Goal: Task Accomplishment & Management: Manage account settings

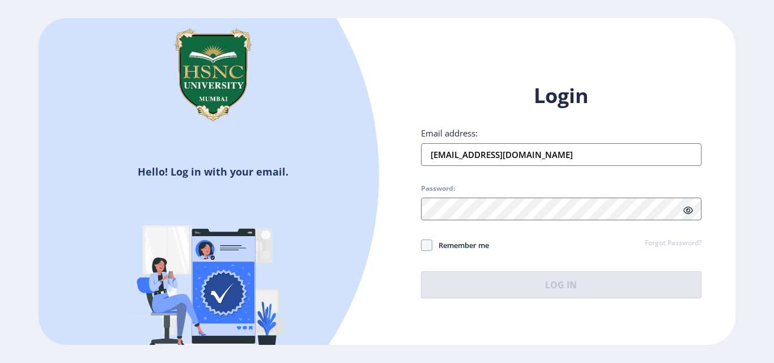
click at [544, 155] on input "[EMAIL_ADDRESS][DOMAIN_NAME]" at bounding box center [561, 154] width 281 height 23
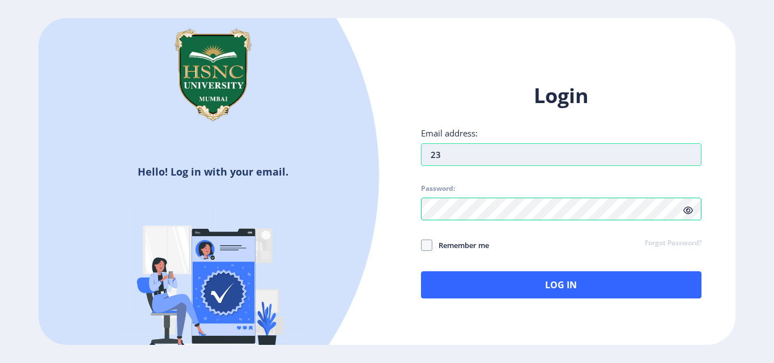
type input "2"
type input "[EMAIL_ADDRESS][DOMAIN_NAME]"
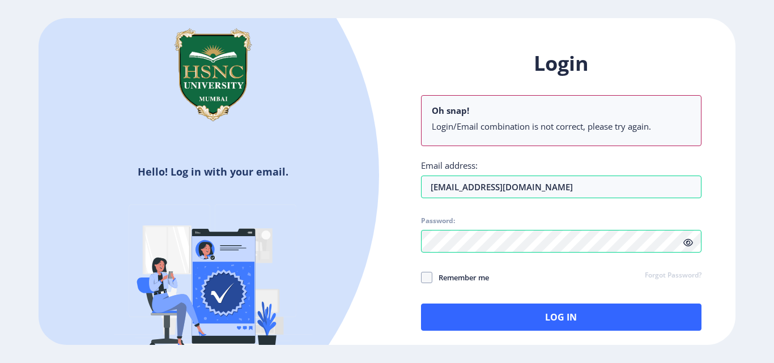
click at [685, 244] on div "Login Oh snap! Login/Email combination is not correct, please try again. Email …" at bounding box center [561, 190] width 281 height 281
click at [691, 273] on link "Forgot Password?" at bounding box center [673, 276] width 57 height 10
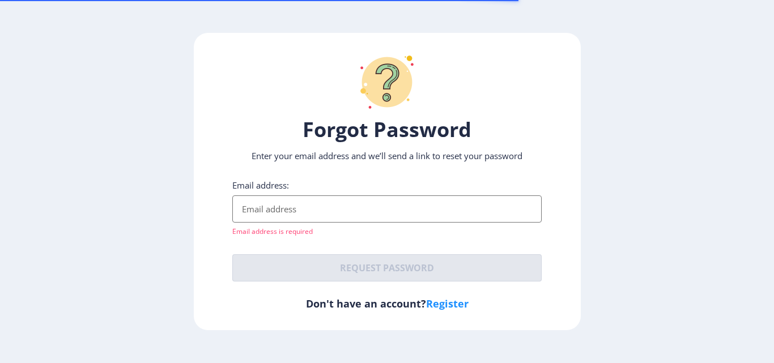
click at [691, 273] on ngx-request-password-page "Forgot Password Enter your email address and we’ll send a link to reset your pa…" at bounding box center [387, 182] width 774 height 298
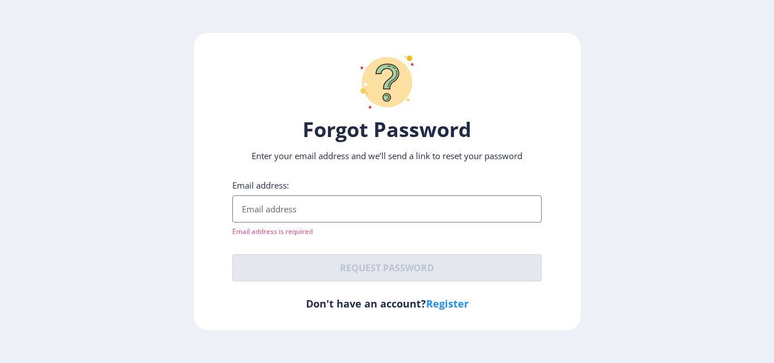
click at [273, 204] on input "Email address:" at bounding box center [386, 209] width 309 height 27
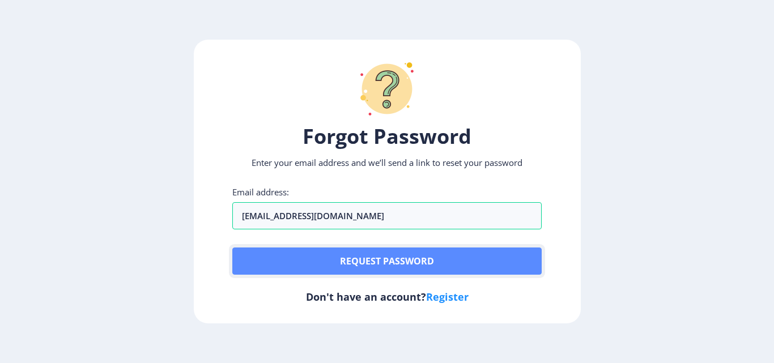
click at [339, 253] on button "Request password" at bounding box center [386, 261] width 309 height 27
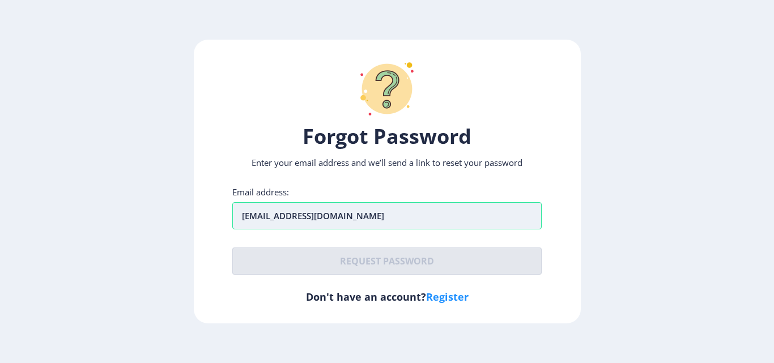
click at [389, 221] on input "[EMAIL_ADDRESS][DOMAIN_NAME]" at bounding box center [386, 215] width 309 height 27
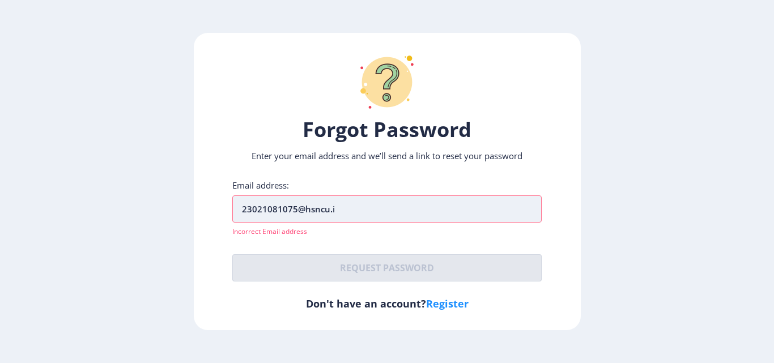
type input "[EMAIL_ADDRESS][DOMAIN_NAME]"
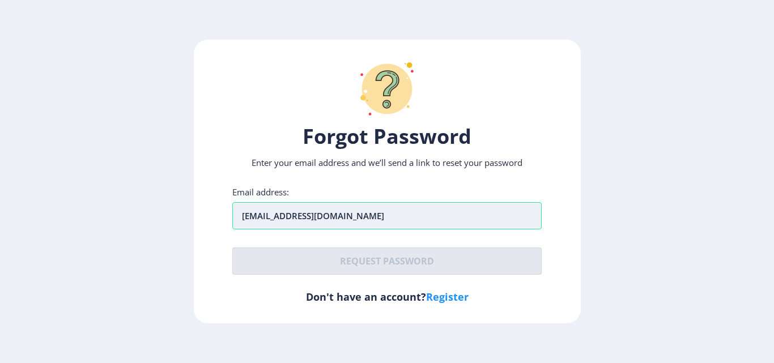
click at [370, 212] on input "[EMAIL_ADDRESS][DOMAIN_NAME]" at bounding box center [386, 215] width 309 height 27
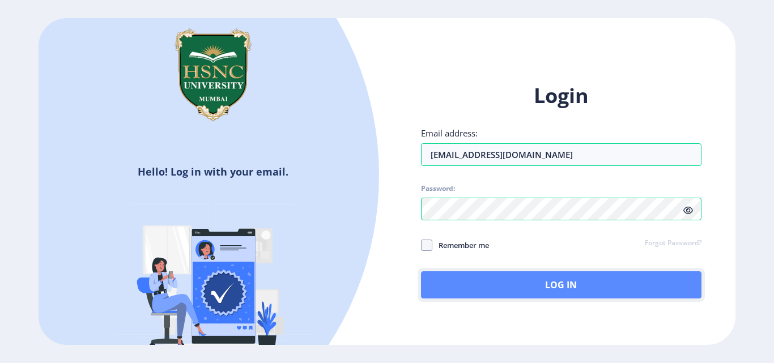
click at [521, 286] on button "Log In" at bounding box center [561, 284] width 281 height 27
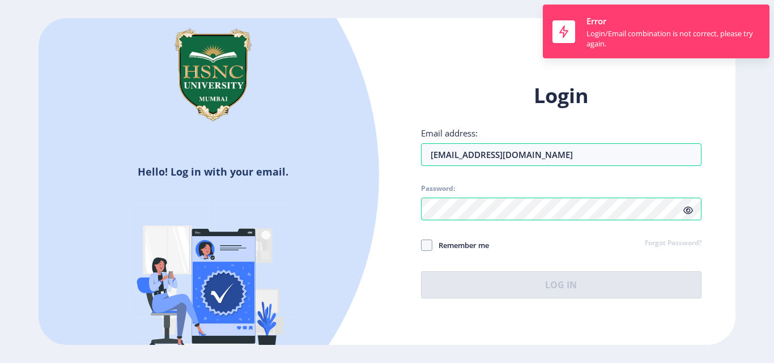
click at [690, 246] on link "Forgot Password?" at bounding box center [673, 244] width 57 height 10
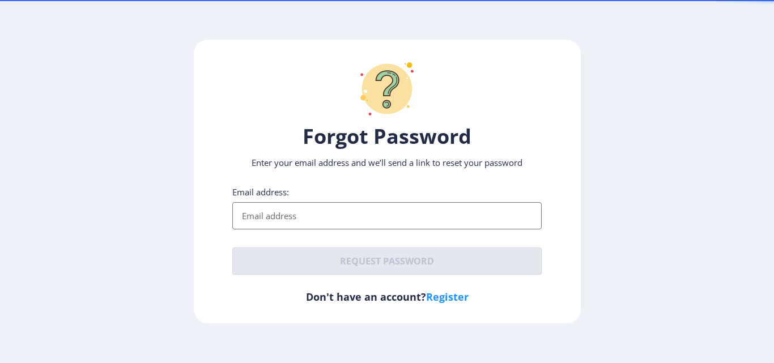
click at [435, 228] on input "Email address:" at bounding box center [386, 215] width 309 height 27
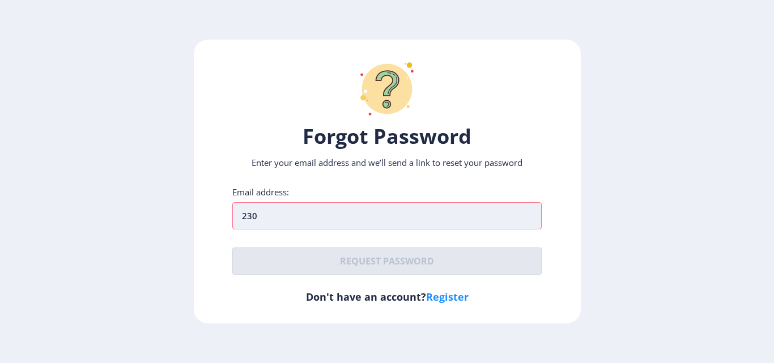
type input "2302"
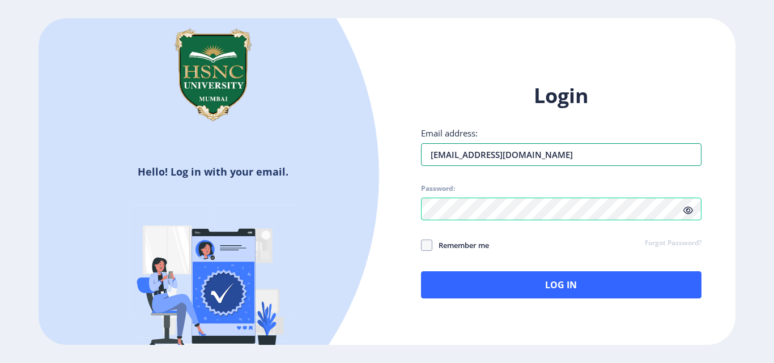
drag, startPoint x: 568, startPoint y: 146, endPoint x: 321, endPoint y: 166, distance: 247.9
click at [316, 166] on div "Hello! Log in with your email. Don't have an account? Register Login Email addr…" at bounding box center [387, 181] width 696 height 327
click at [673, 240] on link "Forgot Password?" at bounding box center [673, 244] width 57 height 10
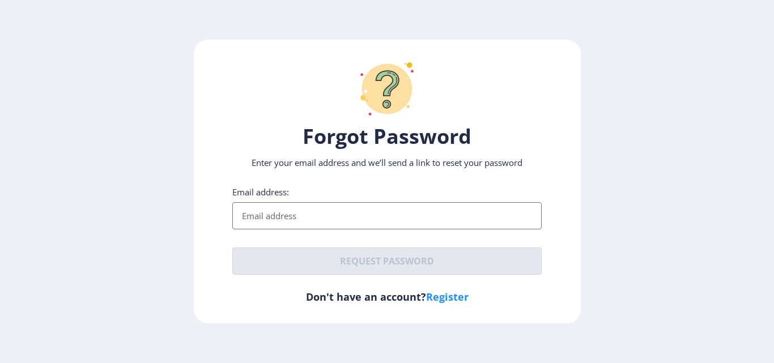
click at [334, 212] on input "Email address:" at bounding box center [386, 215] width 309 height 27
paste input "[EMAIL_ADDRESS][DOMAIN_NAME]"
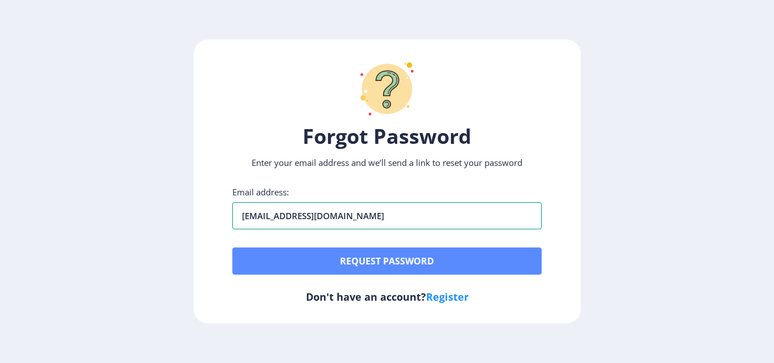
type input "[EMAIL_ADDRESS][DOMAIN_NAME]"
click at [369, 263] on button "Request password" at bounding box center [386, 261] width 309 height 27
